Goal: Transaction & Acquisition: Purchase product/service

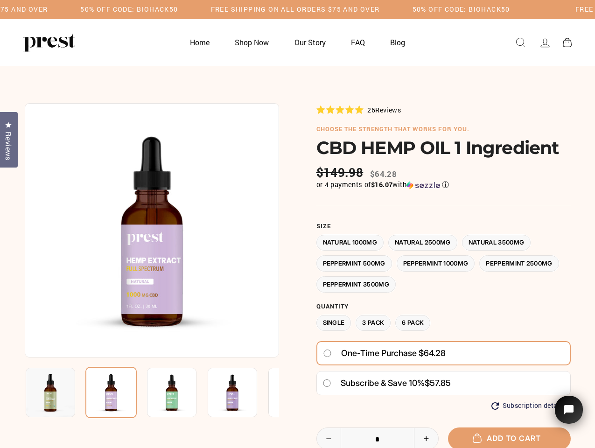
click at [297, 224] on div at bounding box center [298, 339] width 546 height 473
click at [213, 9] on h5 "Free Shipping on all orders $75 and over" at bounding box center [128, 10] width 169 height 8
click at [152, 230] on img at bounding box center [152, 230] width 254 height 254
click at [152, 392] on img at bounding box center [171, 392] width 49 height 49
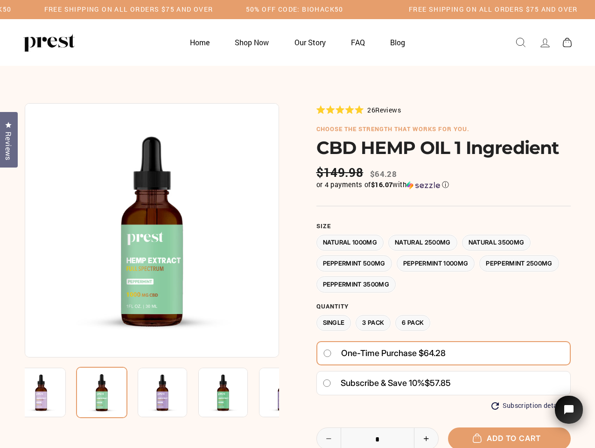
click at [50, 392] on img at bounding box center [40, 392] width 49 height 49
click at [111, 392] on img at bounding box center [101, 392] width 51 height 51
click at [172, 392] on img at bounding box center [162, 392] width 49 height 49
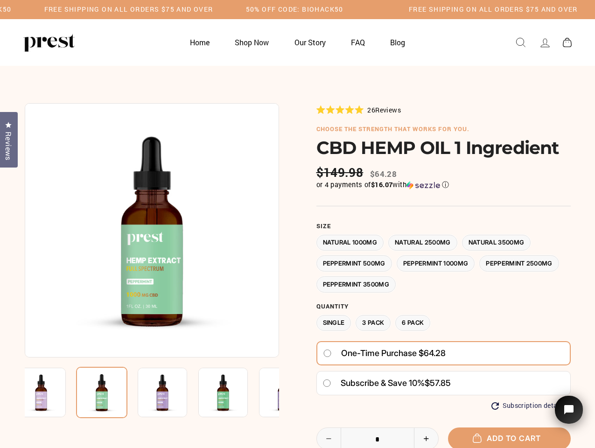
click at [172, 392] on img at bounding box center [162, 392] width 49 height 49
